Goal: Transaction & Acquisition: Purchase product/service

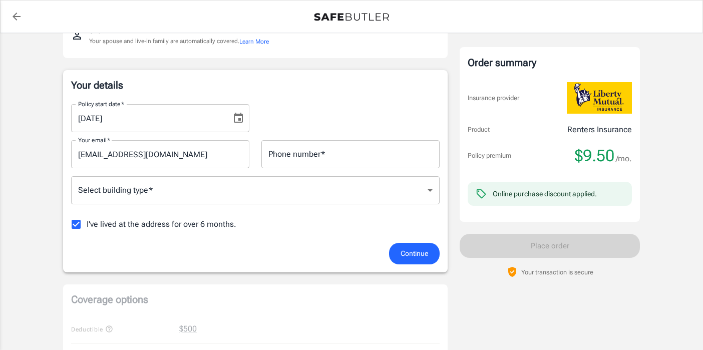
scroll to position [144, 0]
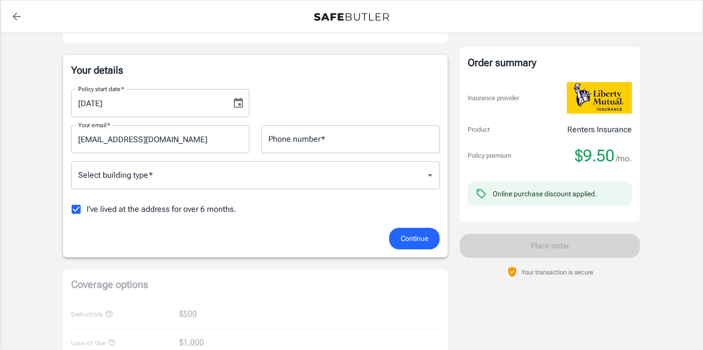
click at [219, 177] on body "Policy premium $ 9.50 /mo Liberty Mutual Renters Insurance [STREET_ADDRESS] You…" at bounding box center [351, 329] width 703 height 946
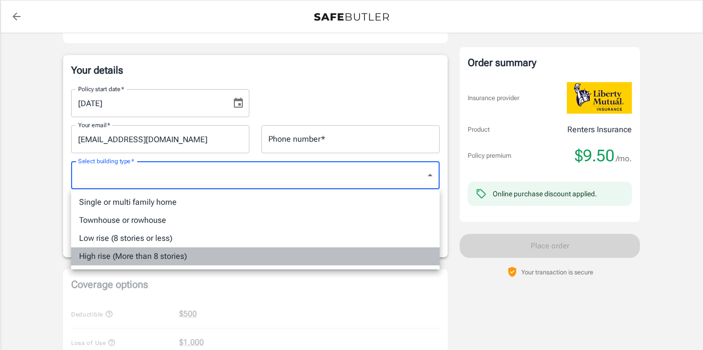
click at [155, 252] on li "High rise (More than 8 stories)" at bounding box center [255, 256] width 368 height 18
type input "highrise"
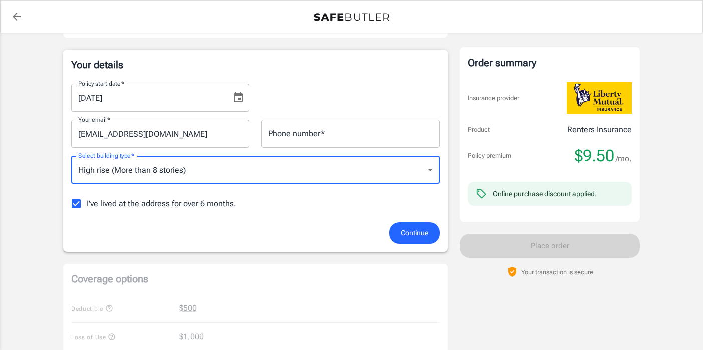
scroll to position [151, 0]
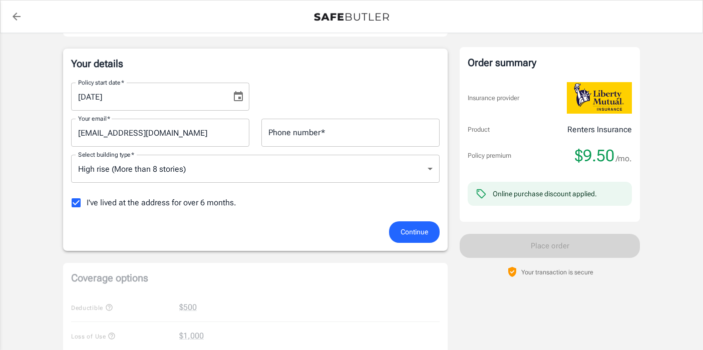
click at [186, 201] on span "I've lived at the address for over 6 months." at bounding box center [162, 203] width 150 height 12
click at [87, 201] on input "I've lived at the address for over 6 months." at bounding box center [76, 202] width 21 height 21
checkbox input "false"
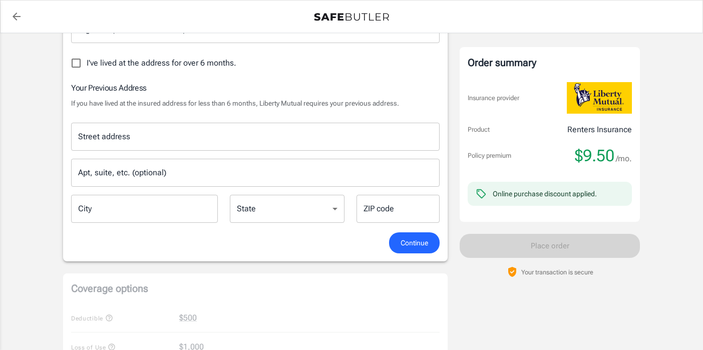
scroll to position [313, 0]
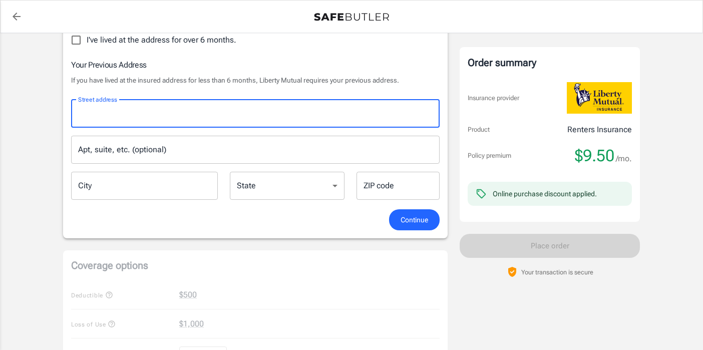
click at [236, 122] on input "Street address" at bounding box center [255, 113] width 359 height 19
type input "[STREET_ADDRESS]"
type input "3012322233"
type input "Apt 730B"
type input "Austin"
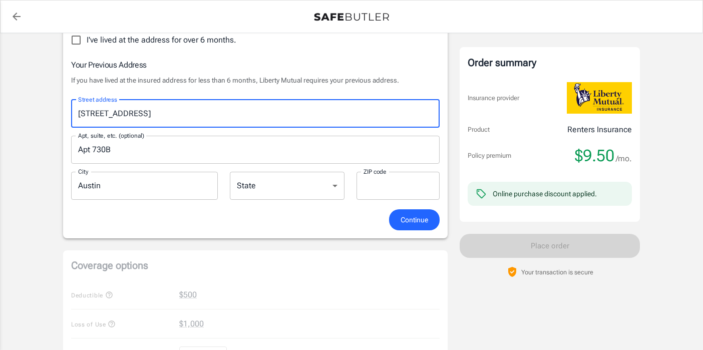
type input "78705"
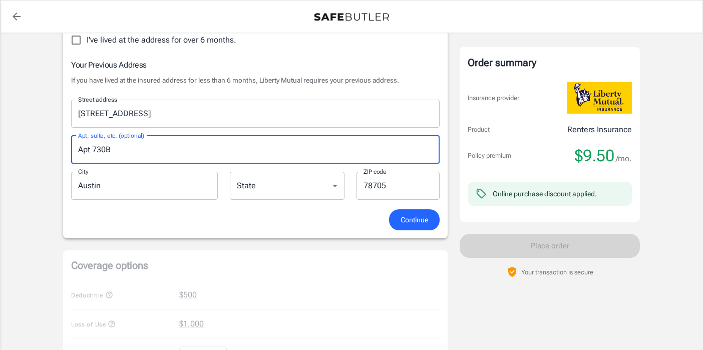
click at [149, 149] on input "Apt 730B" at bounding box center [255, 150] width 368 height 28
type input "Apt 2"
click at [401, 220] on span "Continue" at bounding box center [414, 220] width 28 height 13
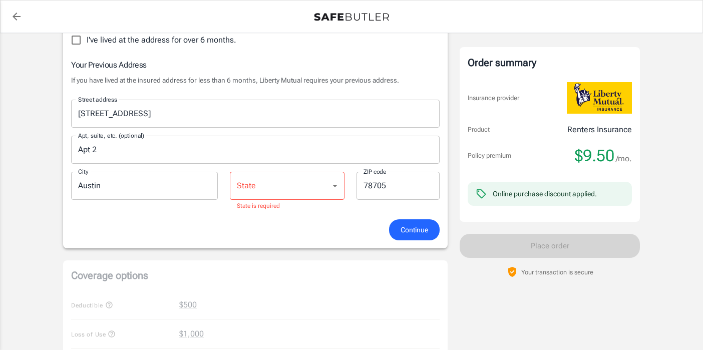
click at [257, 177] on select "[US_STATE] [US_STATE] [US_STATE] [US_STATE] [US_STATE] [US_STATE] [US_STATE] [U…" at bounding box center [287, 186] width 115 height 28
select select "AK"
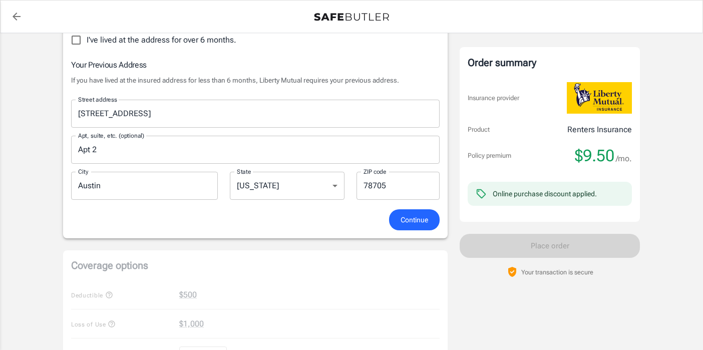
click at [413, 230] on div "Your details Policy start date   * [DATE] Policy start date   * Your email   * …" at bounding box center [255, 62] width 384 height 352
click at [411, 221] on span "Continue" at bounding box center [414, 220] width 28 height 13
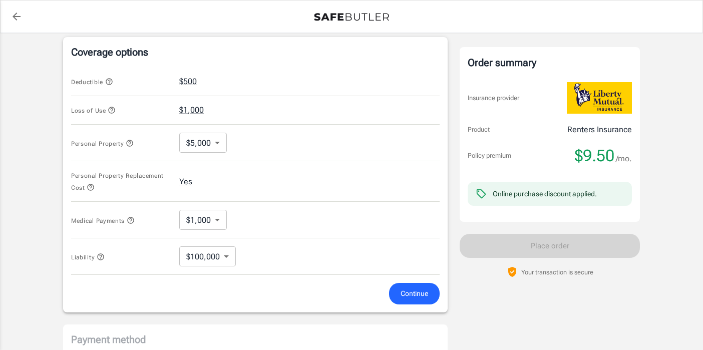
scroll to position [405, 0]
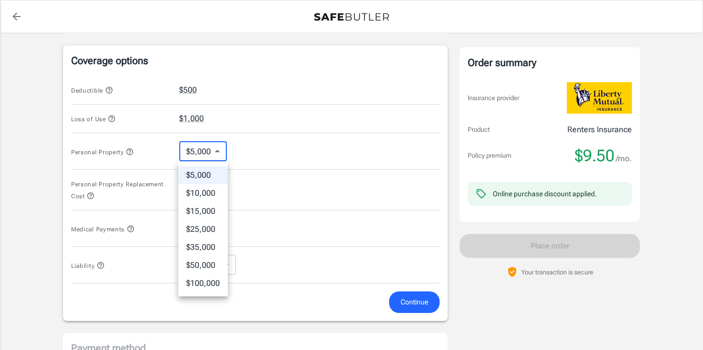
click at [202, 145] on body "Policy premium $ 9.50 /mo Liberty Mutual Renters Insurance [STREET_ADDRESS] You…" at bounding box center [351, 87] width 703 height 984
click at [148, 174] on div at bounding box center [351, 175] width 703 height 350
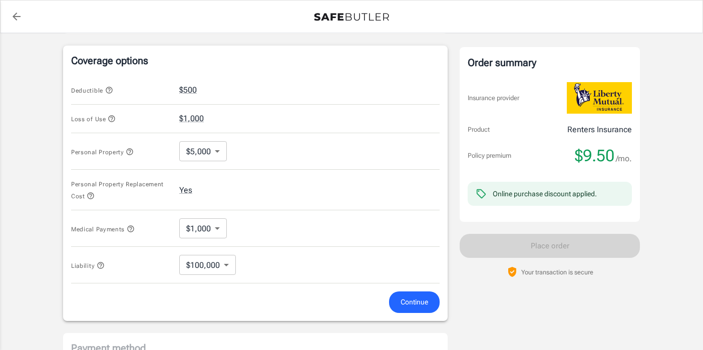
click at [95, 194] on button "Personal Property Replacement Cost" at bounding box center [121, 190] width 100 height 24
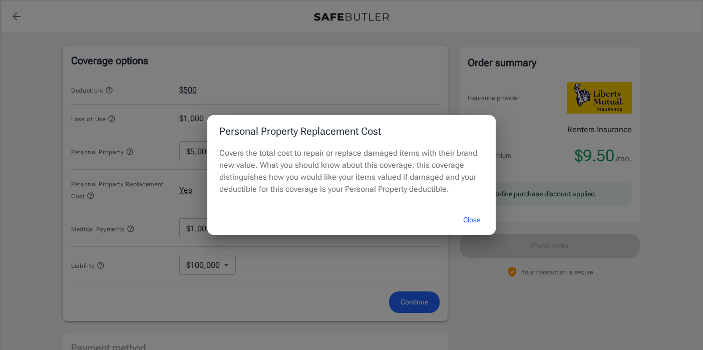
click at [134, 190] on div "Personal Property Replacement Cost Covers the total cost to repair or replace d…" at bounding box center [351, 175] width 703 height 350
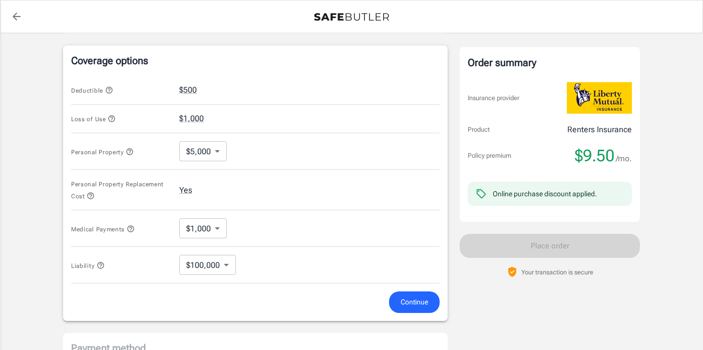
click at [202, 227] on body "Policy premium $ 9.50 /mo Liberty Mutual Renters Insurance [STREET_ADDRESS] You…" at bounding box center [351, 87] width 703 height 984
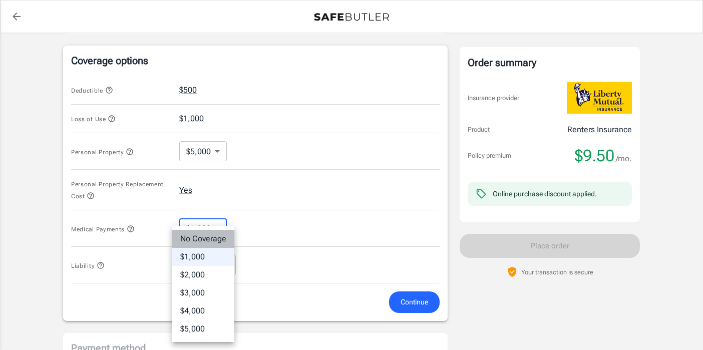
click at [214, 239] on li "No Coverage" at bounding box center [203, 239] width 62 height 18
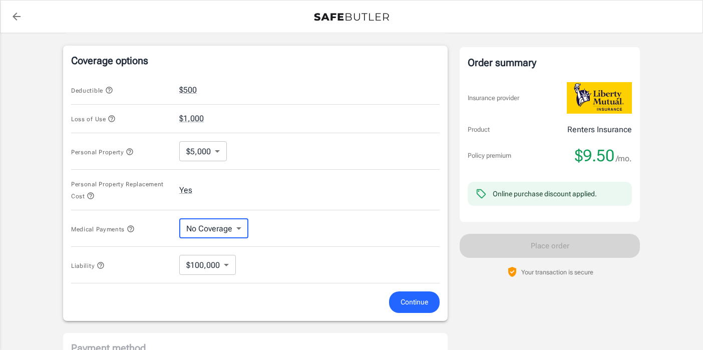
click at [213, 233] on body "Policy premium $ 9.50 /mo Liberty Mutual Renters Insurance [STREET_ADDRESS] You…" at bounding box center [351, 87] width 703 height 984
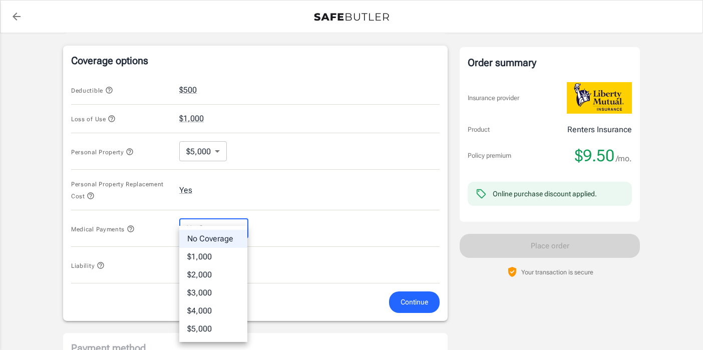
click at [211, 253] on li "$1,000" at bounding box center [213, 257] width 68 height 18
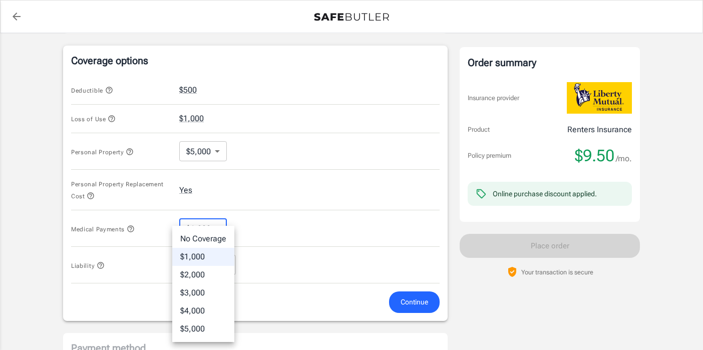
click at [210, 233] on body "Policy premium $ 9.50 /mo Liberty Mutual Renters Insurance [STREET_ADDRESS] You…" at bounding box center [351, 87] width 703 height 984
click at [200, 274] on li "$2,000" at bounding box center [203, 275] width 62 height 18
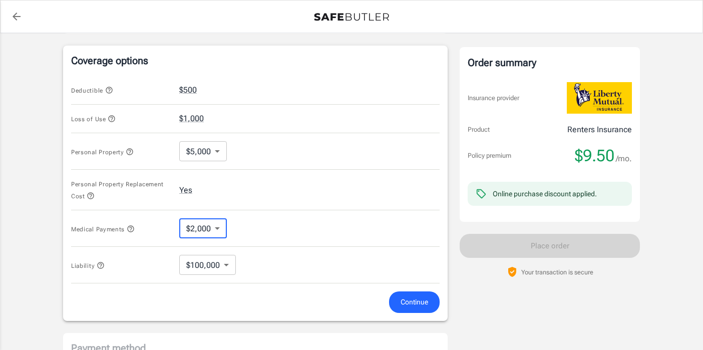
click at [207, 231] on body "Policy premium $ 9.50 /mo Liberty Mutual Renters Insurance [STREET_ADDRESS] You…" at bounding box center [351, 87] width 703 height 984
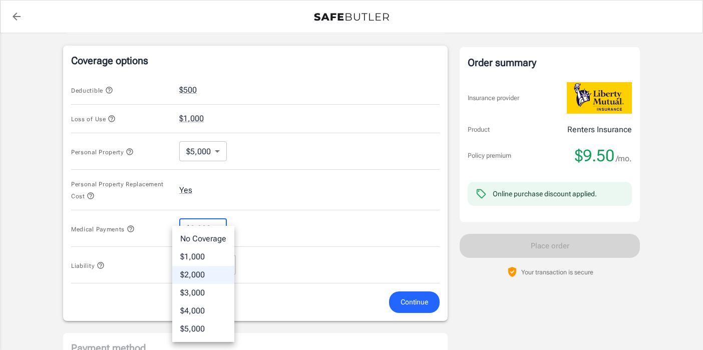
click at [207, 236] on li "No Coverage" at bounding box center [203, 239] width 62 height 18
type input "No Coverage"
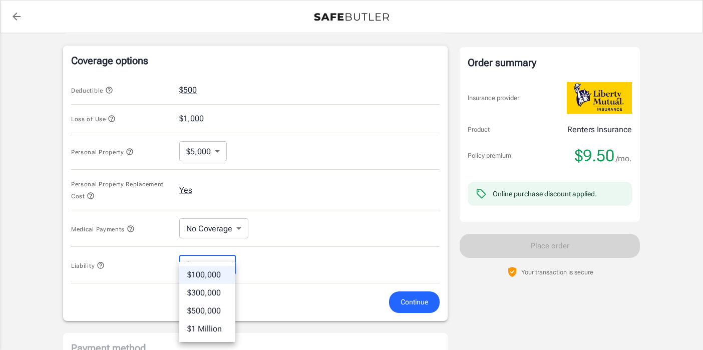
click at [207, 262] on body "Policy premium $ 9.50 /mo Liberty Mutual Renters Insurance [STREET_ADDRESS] You…" at bounding box center [351, 87] width 703 height 984
click at [270, 276] on div at bounding box center [351, 175] width 703 height 350
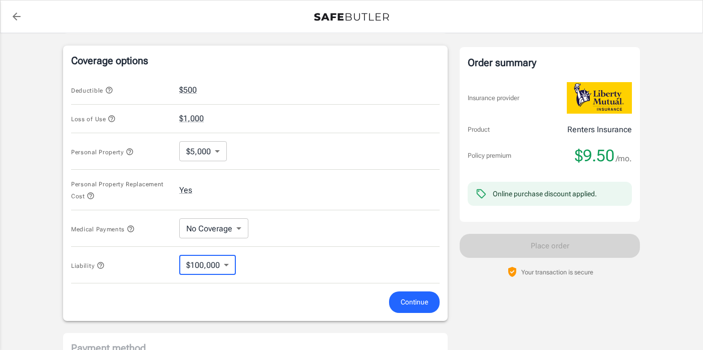
click at [407, 301] on span "Continue" at bounding box center [414, 302] width 28 height 13
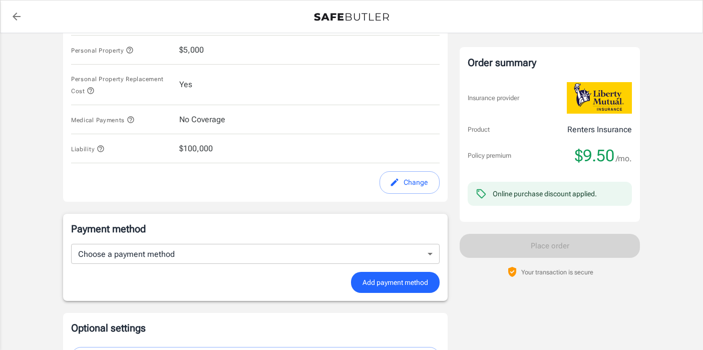
scroll to position [613, 0]
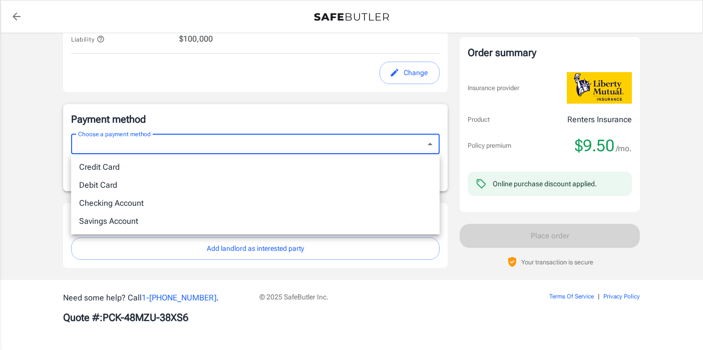
click at [177, 145] on div at bounding box center [351, 175] width 703 height 350
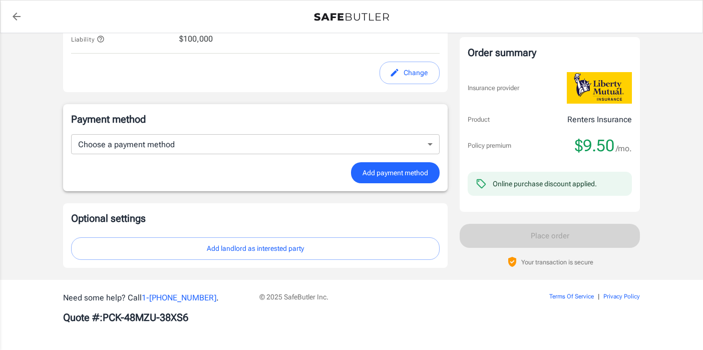
click at [530, 182] on div "Online purchase discount applied." at bounding box center [544, 183] width 104 height 10
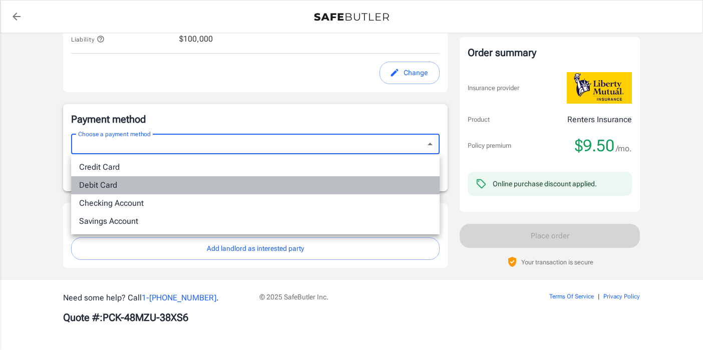
click at [324, 177] on li "Debit Card" at bounding box center [255, 185] width 368 height 18
type input "debit"
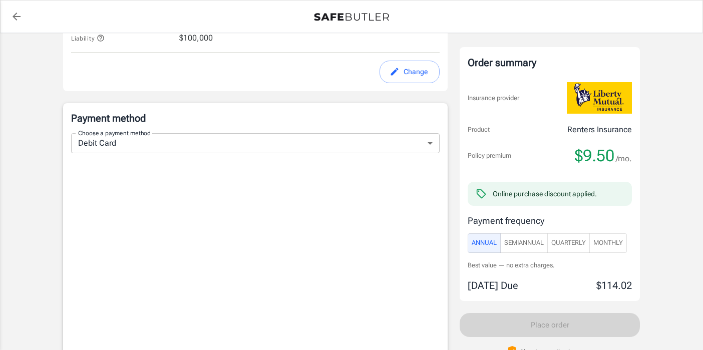
click at [563, 294] on div "Order summary Insurance provider Product Renters Insurance Policy premium $9.50…" at bounding box center [549, 174] width 180 height 254
click at [611, 283] on p "$114.02" at bounding box center [614, 285] width 36 height 15
click at [522, 248] on span "SemiAnnual" at bounding box center [524, 243] width 40 height 12
click at [477, 241] on span "Annual" at bounding box center [483, 243] width 25 height 12
click at [517, 245] on span "SemiAnnual" at bounding box center [524, 243] width 40 height 12
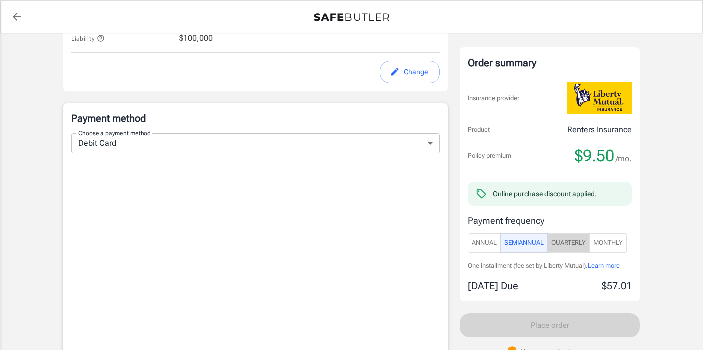
click at [571, 239] on span "Quarterly" at bounding box center [568, 243] width 35 height 12
click at [609, 247] on span "Monthly" at bounding box center [608, 243] width 30 height 12
click at [483, 245] on span "Annual" at bounding box center [483, 243] width 25 height 12
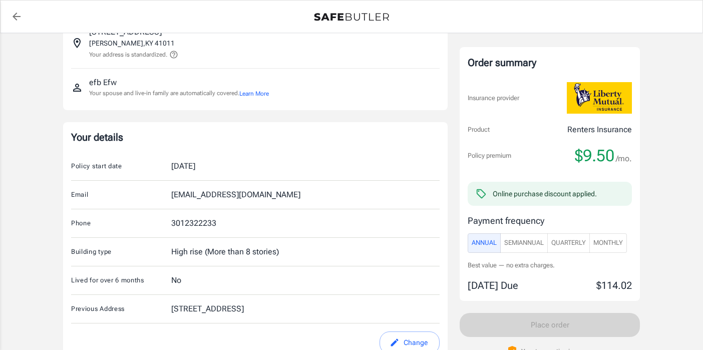
scroll to position [0, 0]
